Goal: Information Seeking & Learning: Learn about a topic

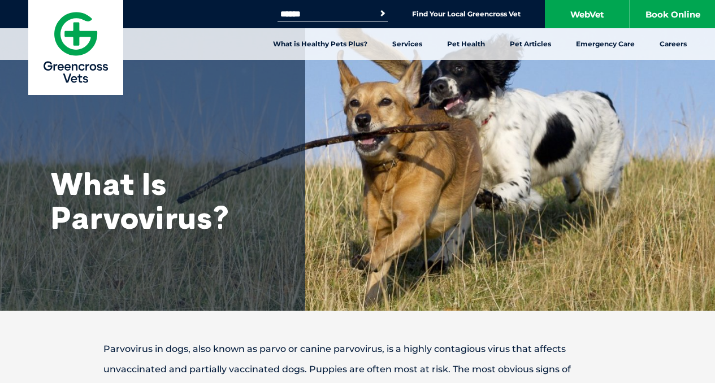
scroll to position [1087, 0]
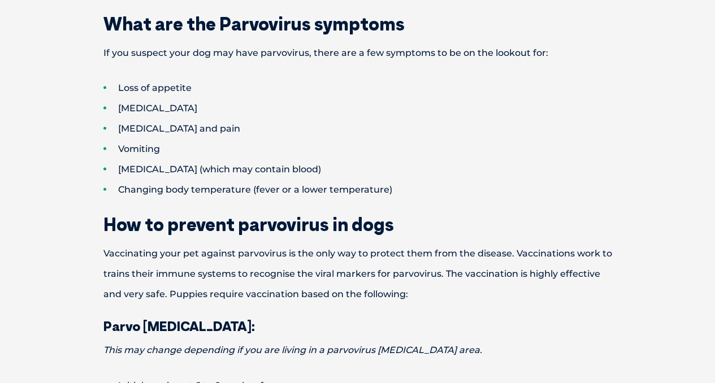
click at [516, 188] on li "Changing body temperature (fever or a lower temperature)" at bounding box center [377, 190] width 548 height 20
click at [307, 144] on li "Vomiting" at bounding box center [377, 149] width 548 height 20
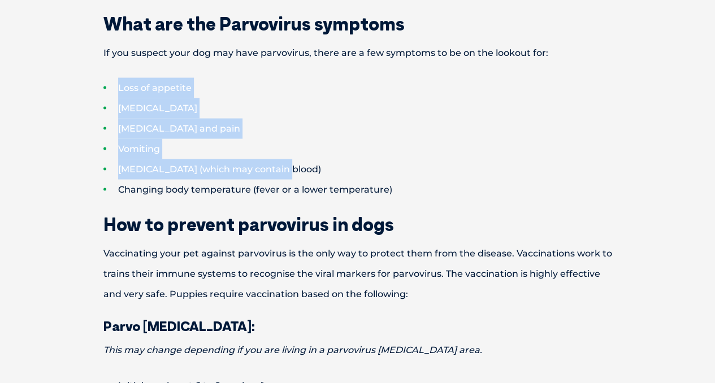
drag, startPoint x: 116, startPoint y: 86, endPoint x: 297, endPoint y: 175, distance: 201.4
click at [297, 175] on ul "Loss of appetite [MEDICAL_DATA] [MEDICAL_DATA] and pain Vomiting [MEDICAL_DATA]…" at bounding box center [358, 139] width 588 height 122
copy ul "Loss of appetite [MEDICAL_DATA] [MEDICAL_DATA] and pain Vomiting [MEDICAL_DATA]…"
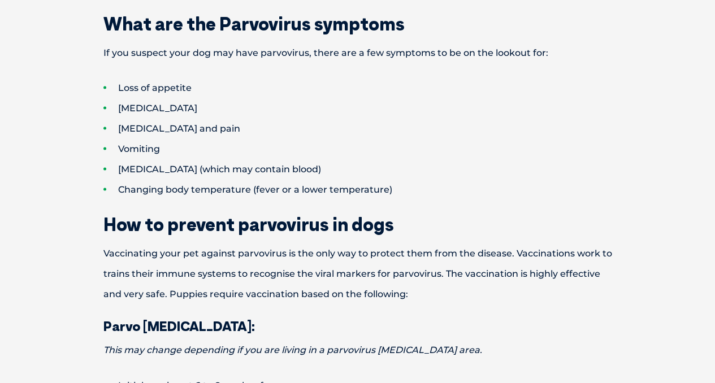
click at [297, 171] on li "[MEDICAL_DATA] (which may contain blood)" at bounding box center [377, 169] width 548 height 20
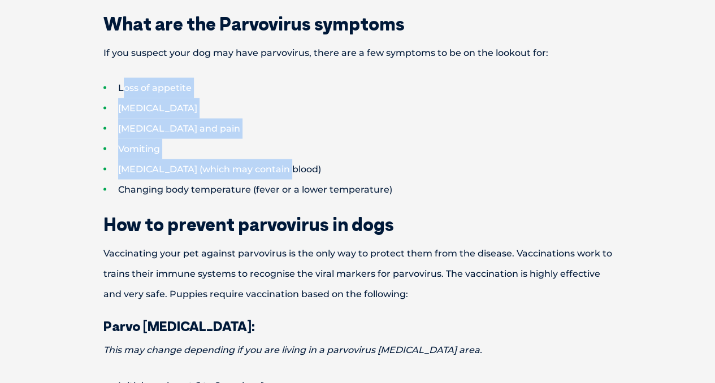
drag, startPoint x: 294, startPoint y: 171, endPoint x: 122, endPoint y: 85, distance: 192.3
click at [122, 85] on ul "Loss of appetite [MEDICAL_DATA] [MEDICAL_DATA] and pain Vomiting [MEDICAL_DATA]…" at bounding box center [358, 139] width 588 height 122
click at [277, 142] on li "Vomiting" at bounding box center [377, 149] width 548 height 20
drag, startPoint x: 284, startPoint y: 168, endPoint x: 104, endPoint y: 84, distance: 198.7
click at [104, 84] on ul "Loss of appetite [MEDICAL_DATA] [MEDICAL_DATA] and pain Vomiting [MEDICAL_DATA]…" at bounding box center [358, 139] width 588 height 122
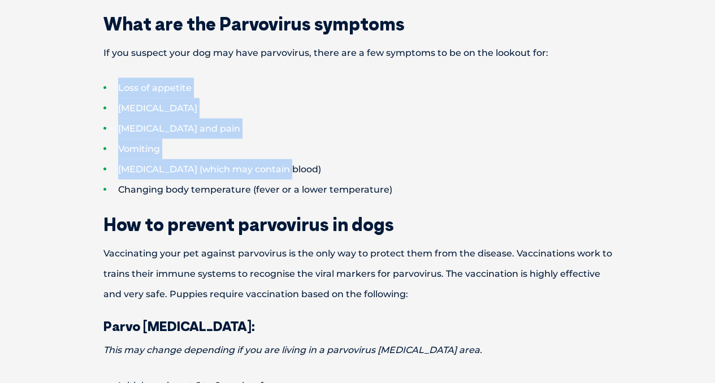
copy ul "Loss of appetite [MEDICAL_DATA] [MEDICAL_DATA] and pain Vomiting [MEDICAL_DATA]…"
